Goal: Task Accomplishment & Management: Use online tool/utility

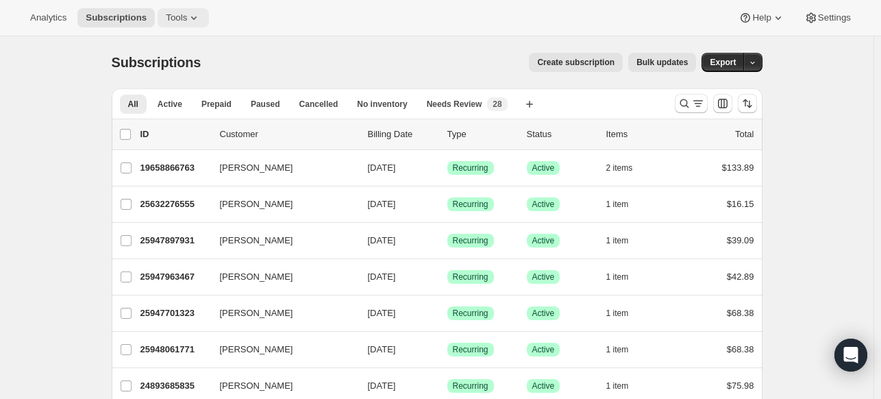
click at [187, 13] on icon at bounding box center [194, 18] width 14 height 14
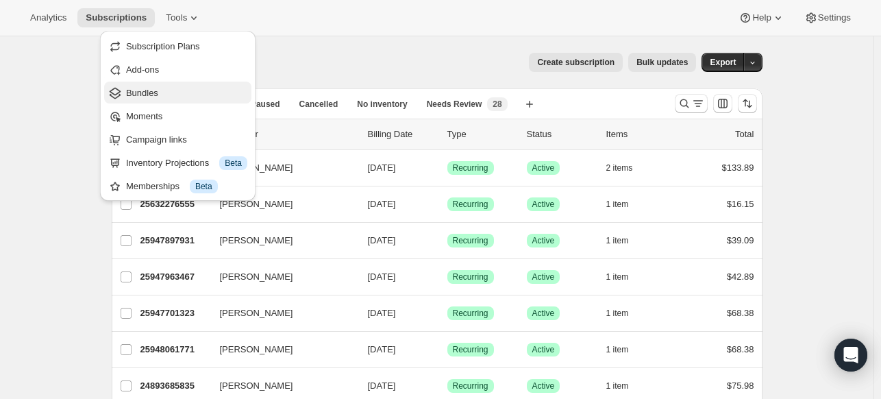
click at [189, 85] on button "Bundles" at bounding box center [177, 92] width 147 height 22
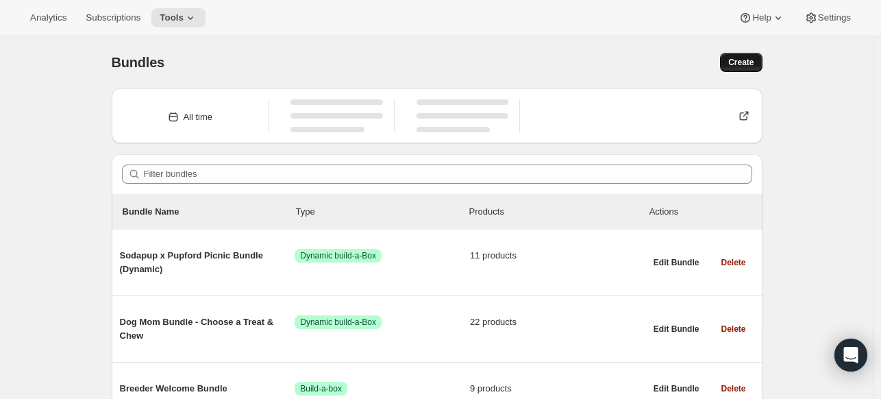
click at [744, 68] on button "Create" at bounding box center [741, 62] width 42 height 19
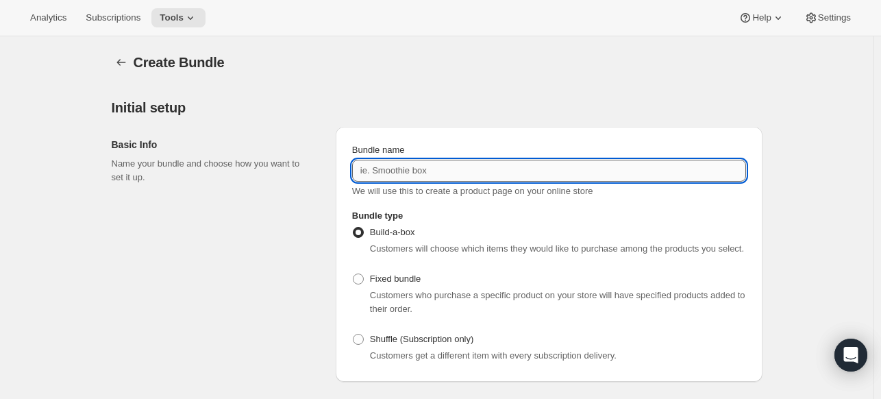
click at [498, 168] on input "Bundle name" at bounding box center [549, 171] width 394 height 22
type input "FDP 8 oz"
drag, startPoint x: 416, startPoint y: 272, endPoint x: 400, endPoint y: 286, distance: 21.4
click at [412, 277] on span "Fixed bundle" at bounding box center [395, 278] width 51 height 10
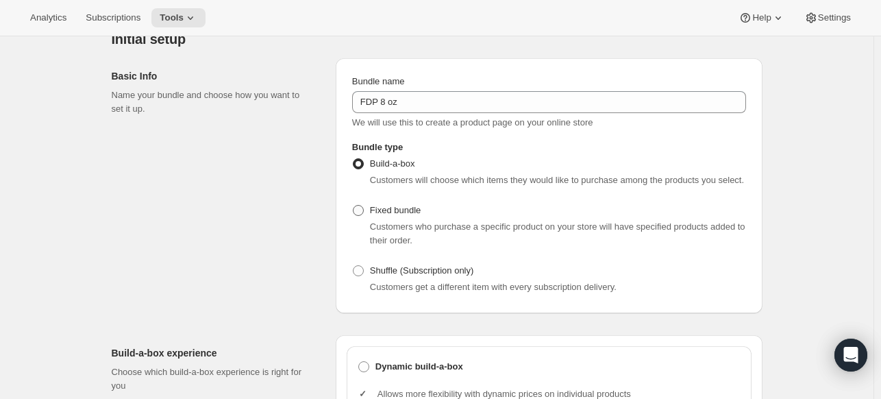
click at [396, 217] on label "Fixed bundle" at bounding box center [386, 210] width 68 height 19
click at [353, 205] on input "Fixed bundle" at bounding box center [353, 205] width 1 height 1
radio input "true"
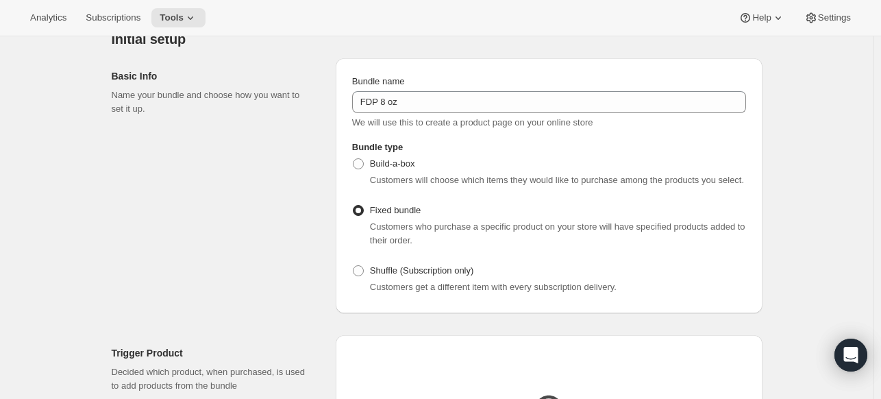
scroll to position [342, 0]
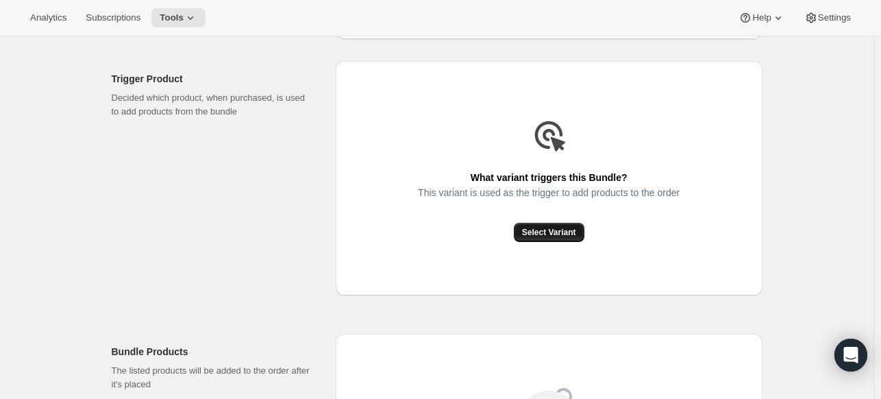
click at [572, 233] on span "Select Variant" at bounding box center [549, 232] width 54 height 11
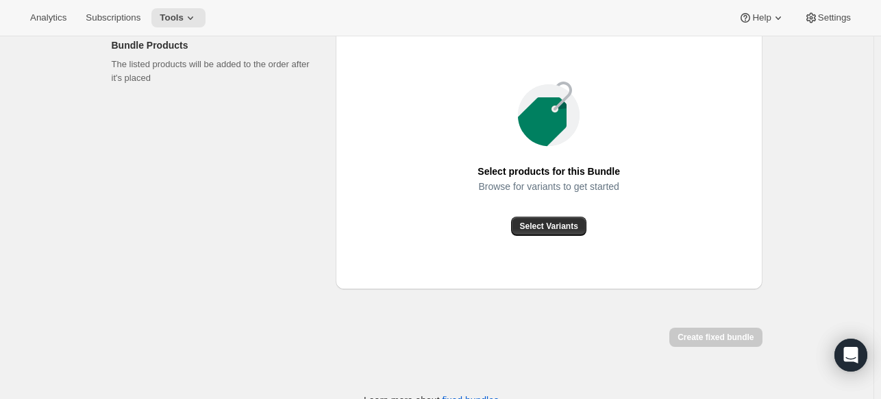
scroll to position [514, 0]
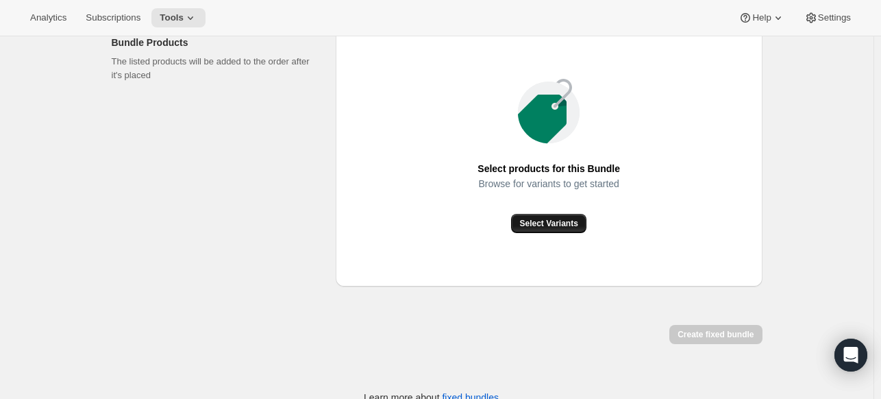
click at [542, 220] on span "Select Variants" at bounding box center [548, 223] width 58 height 11
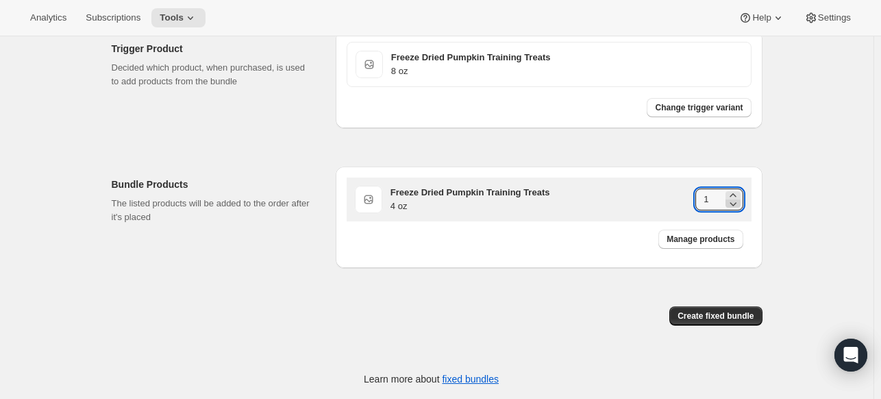
click at [731, 197] on icon at bounding box center [733, 204] width 14 height 14
click at [739, 188] on icon at bounding box center [733, 195] width 14 height 14
type input "2"
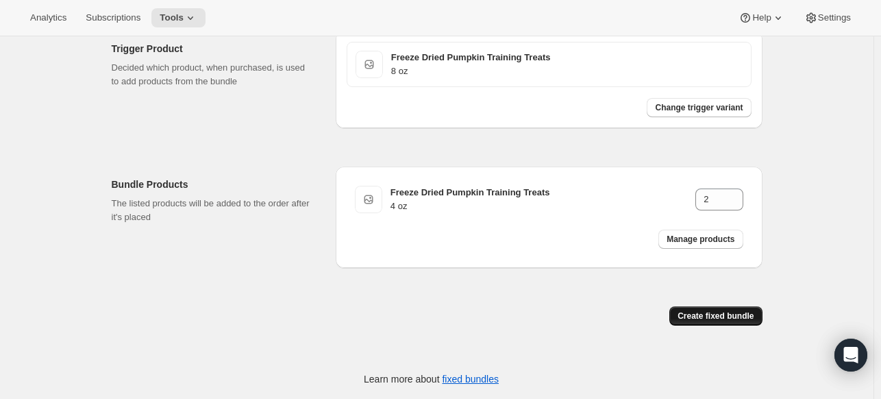
click at [728, 318] on span "Create fixed bundle" at bounding box center [715, 315] width 76 height 11
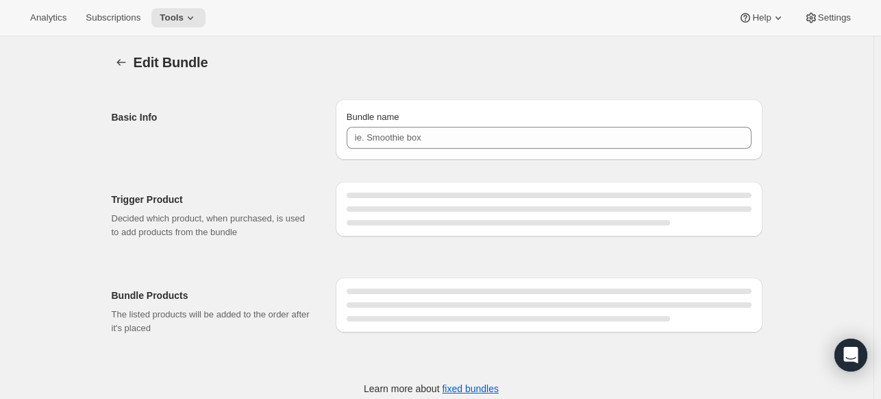
type input "FDP 8 oz"
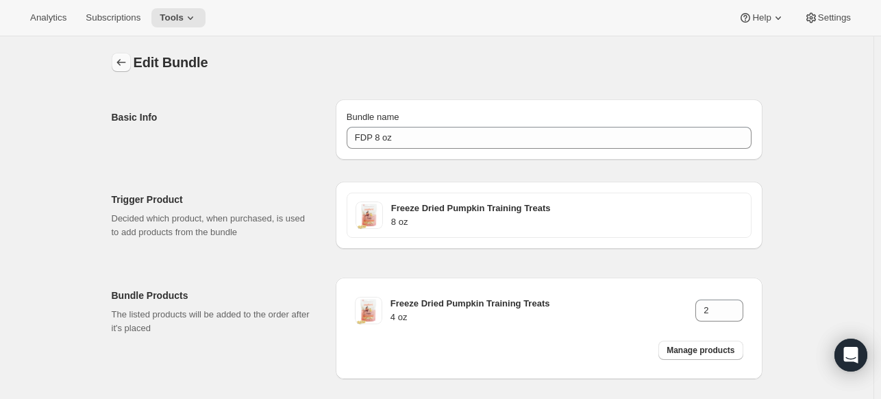
click at [123, 59] on icon "Bundles" at bounding box center [121, 62] width 14 height 14
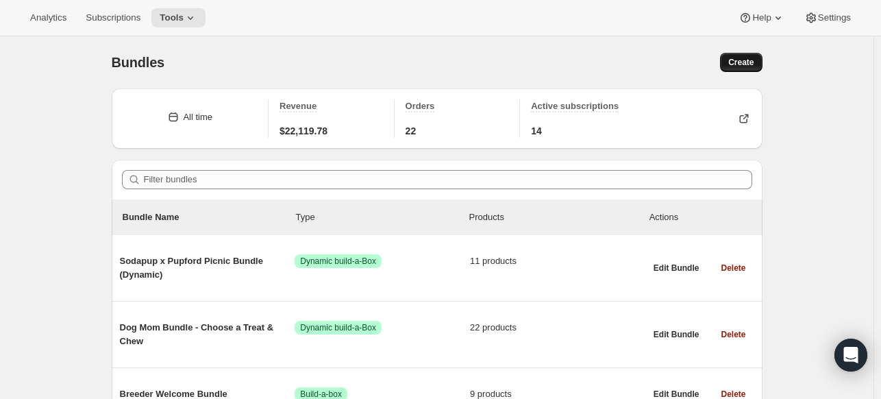
click at [751, 51] on div "Bundles. This page is ready Bundles Create" at bounding box center [437, 62] width 650 height 52
click at [729, 64] on button "Create" at bounding box center [741, 62] width 42 height 19
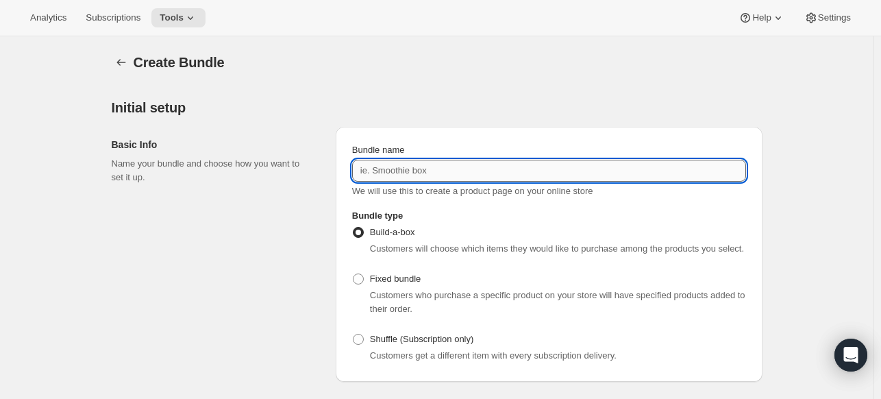
click at [529, 181] on input "Bundle name" at bounding box center [549, 171] width 394 height 22
click at [386, 170] on input "FDP 8 oz" at bounding box center [549, 171] width 394 height 22
type input "FDP 16 oz"
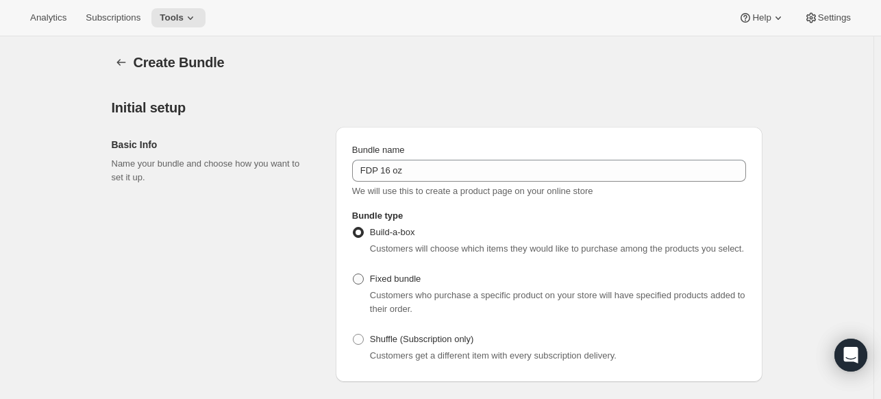
click at [385, 286] on label "Fixed bundle" at bounding box center [386, 278] width 68 height 19
click at [353, 274] on input "Fixed bundle" at bounding box center [353, 273] width 1 height 1
radio input "true"
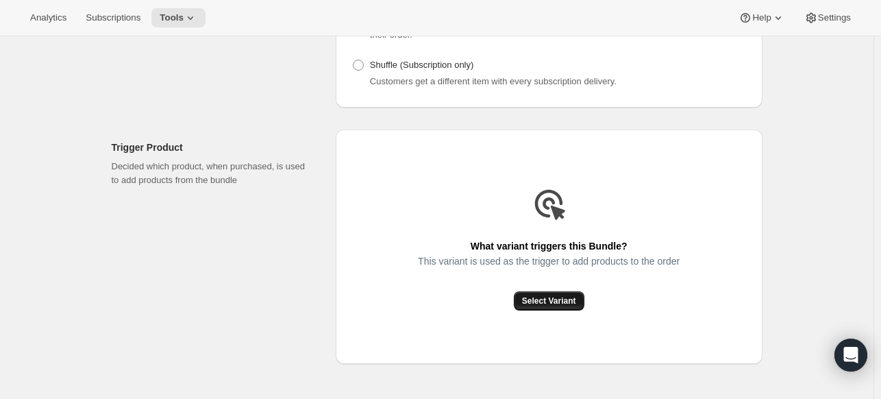
scroll to position [342, 0]
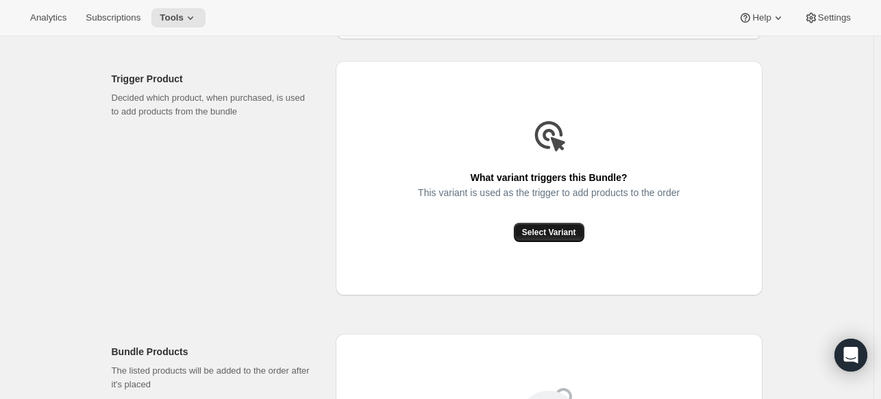
click at [540, 229] on span "Select Variant" at bounding box center [549, 232] width 54 height 11
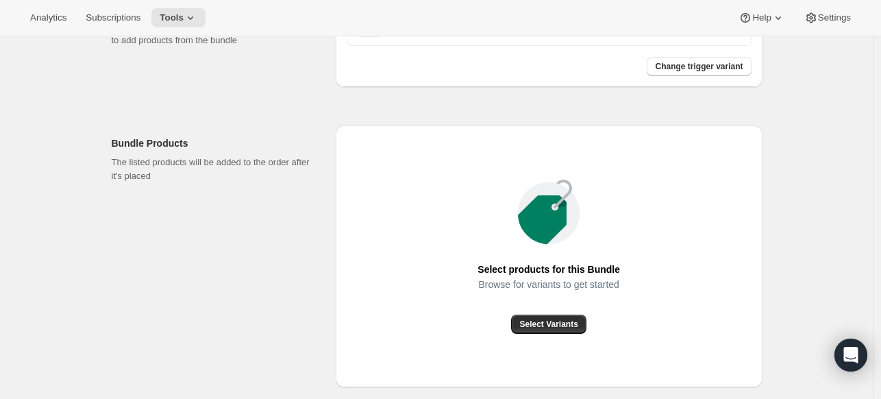
scroll to position [533, 0]
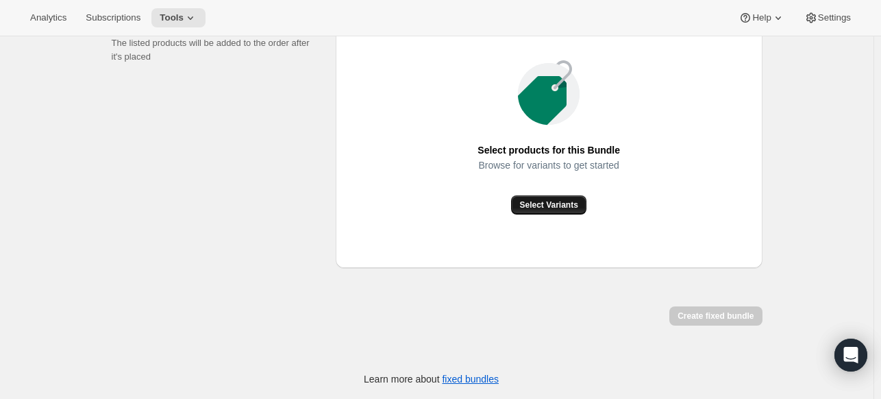
click at [572, 208] on span "Select Variants" at bounding box center [548, 204] width 58 height 11
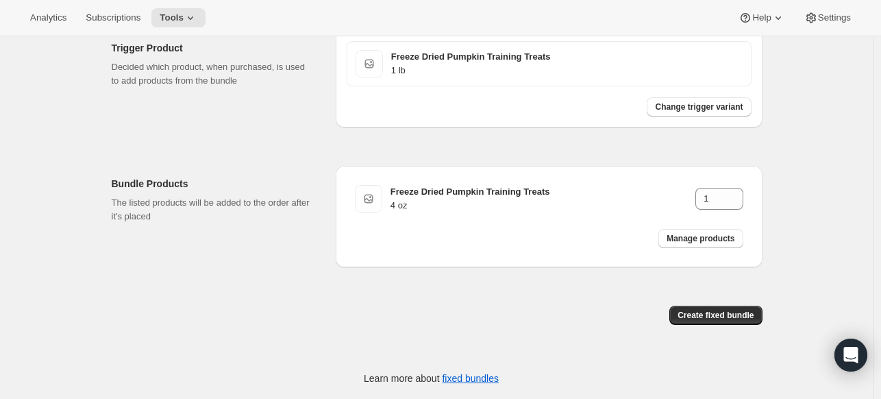
scroll to position [372, 0]
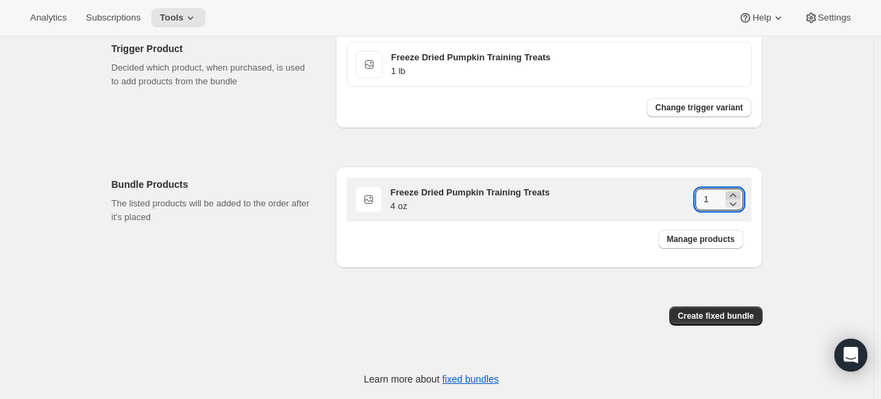
click at [734, 191] on icon at bounding box center [733, 195] width 14 height 14
type input "4"
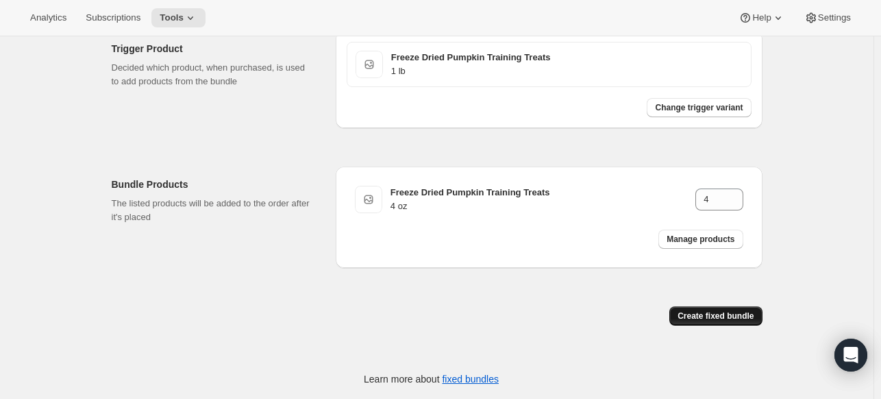
click at [730, 309] on button "Create fixed bundle" at bounding box center [715, 315] width 92 height 19
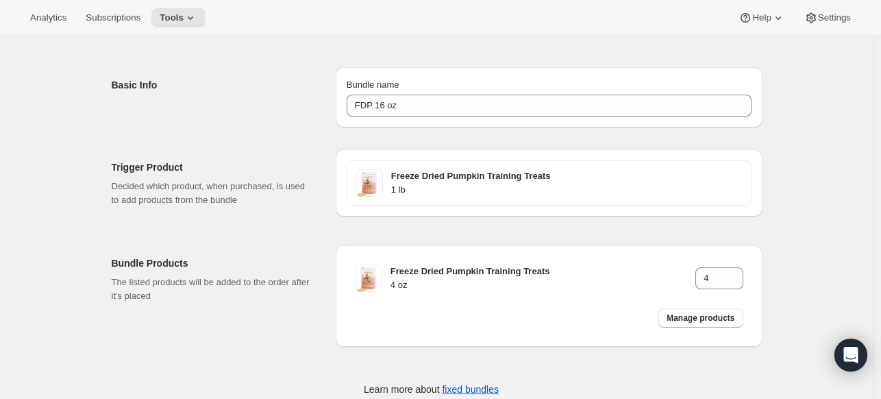
scroll to position [63, 0]
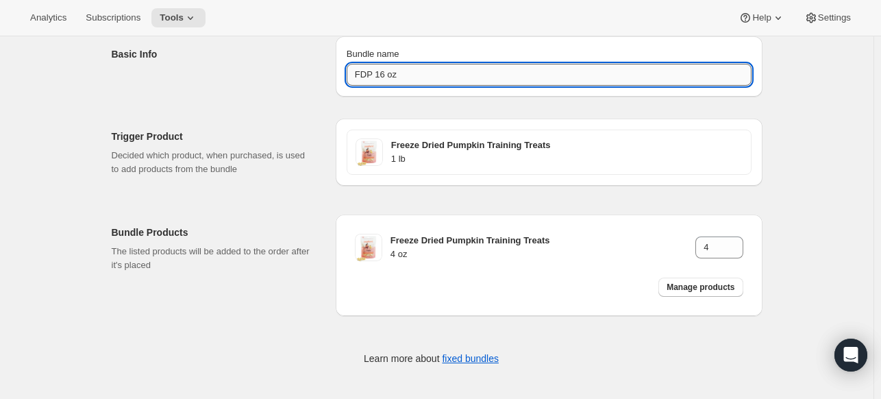
click at [395, 73] on input "FDP 16 oz" at bounding box center [548, 75] width 405 height 22
type input "FDP 1 lb"
